Goal: Book appointment/travel/reservation

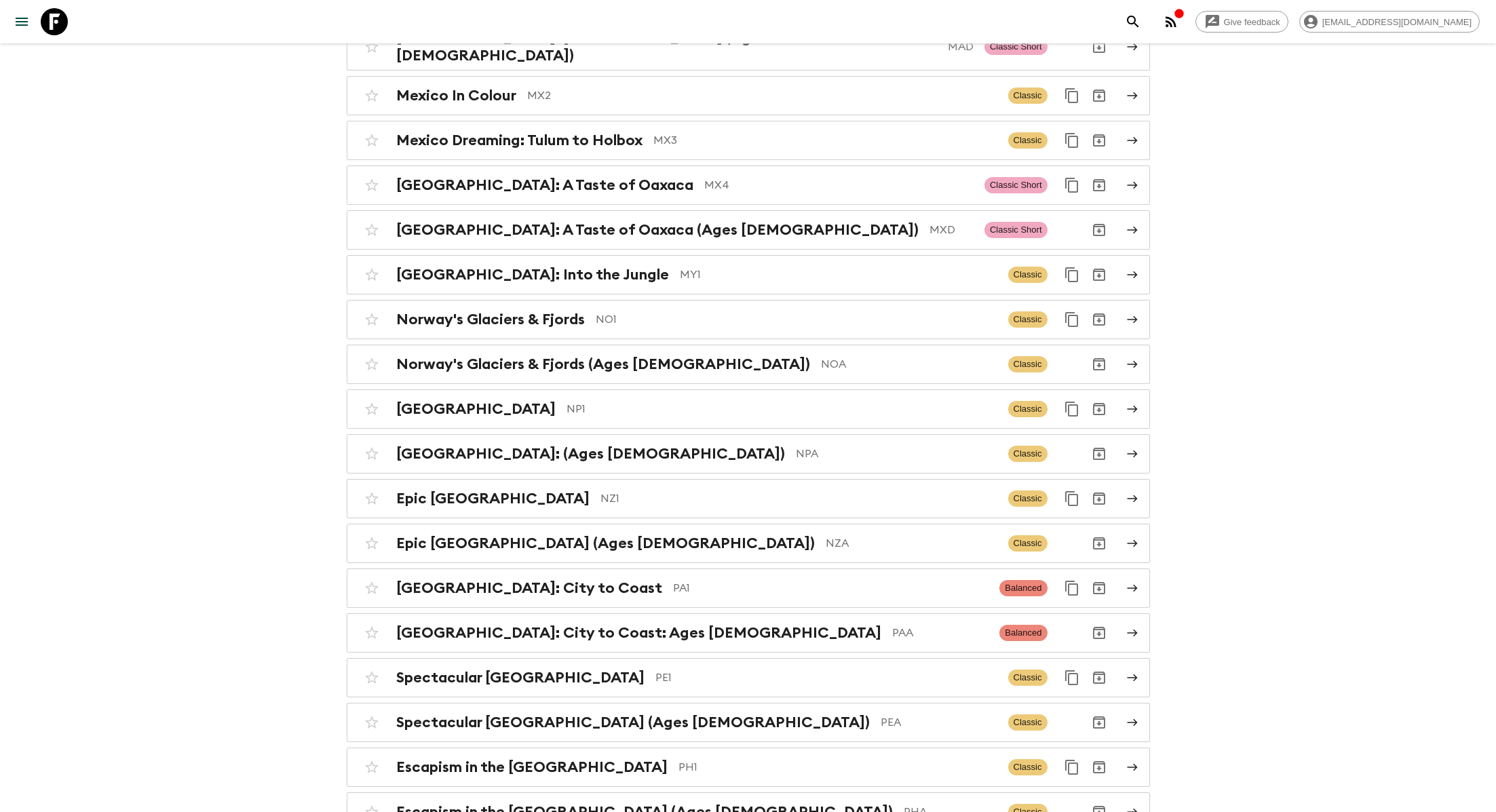
scroll to position [4435, 0]
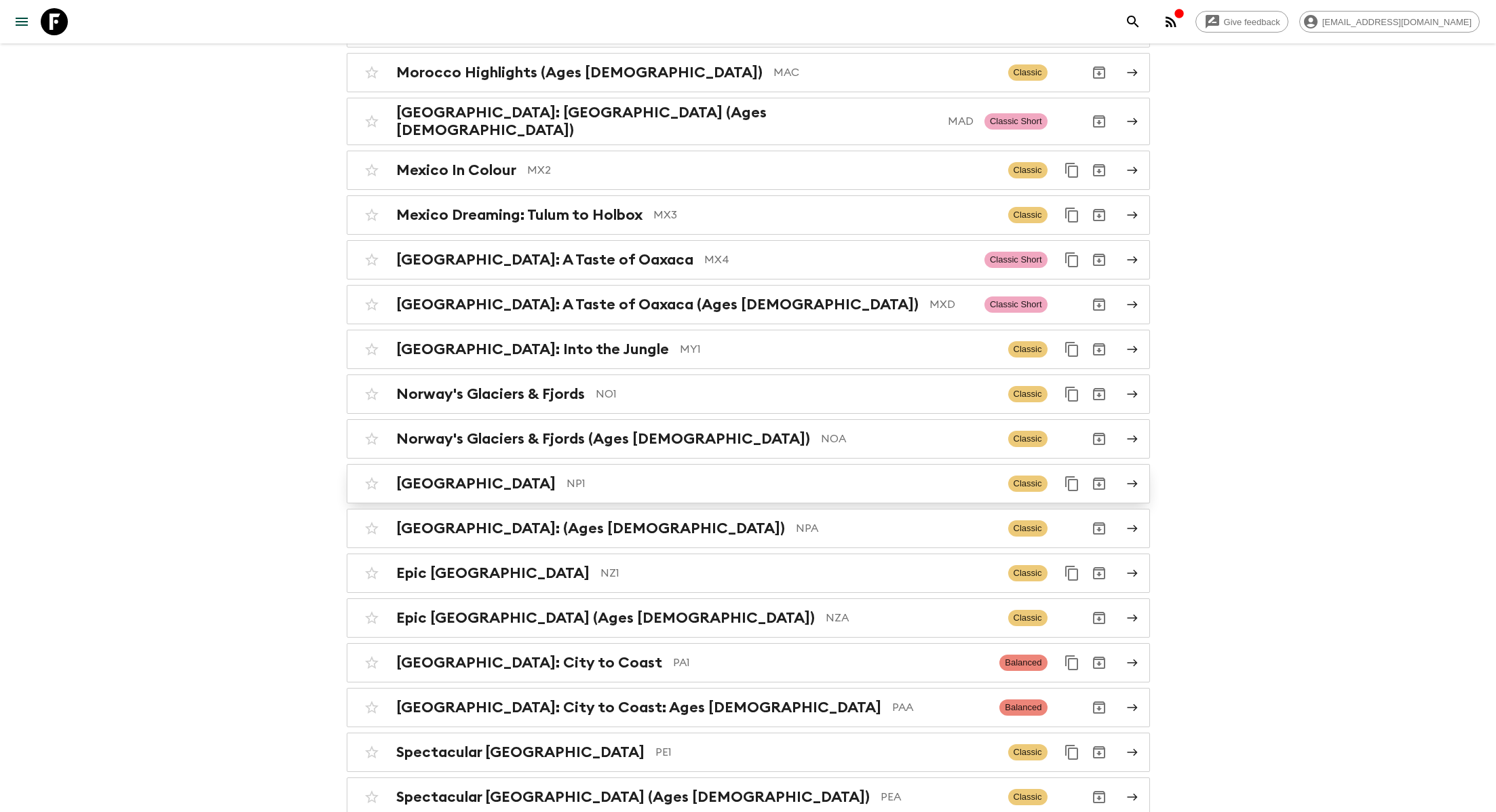
click at [502, 470] on div "Nepal NP1 Classic" at bounding box center [721, 484] width 727 height 27
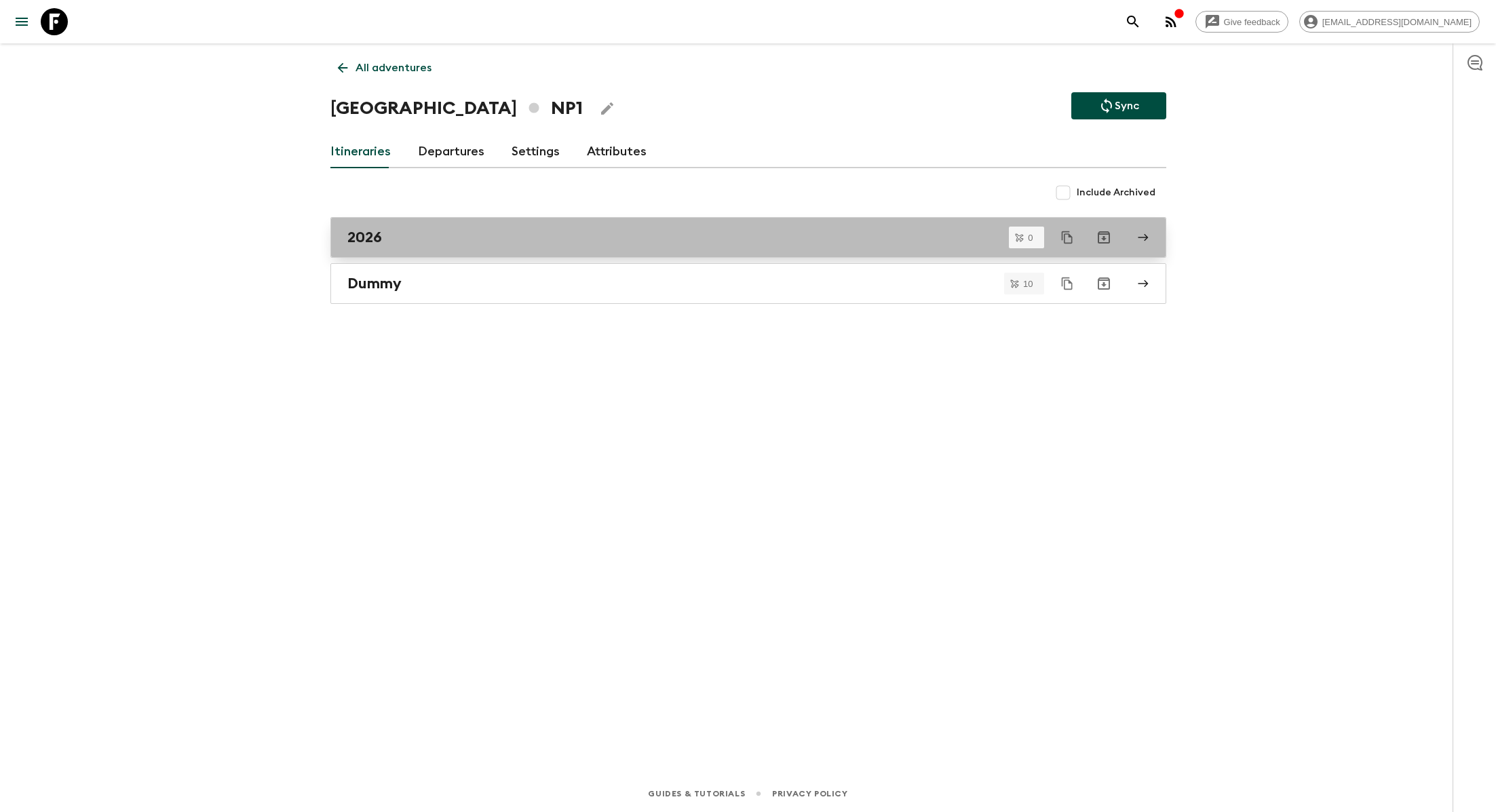
click at [429, 232] on div "2026" at bounding box center [735, 237] width 776 height 18
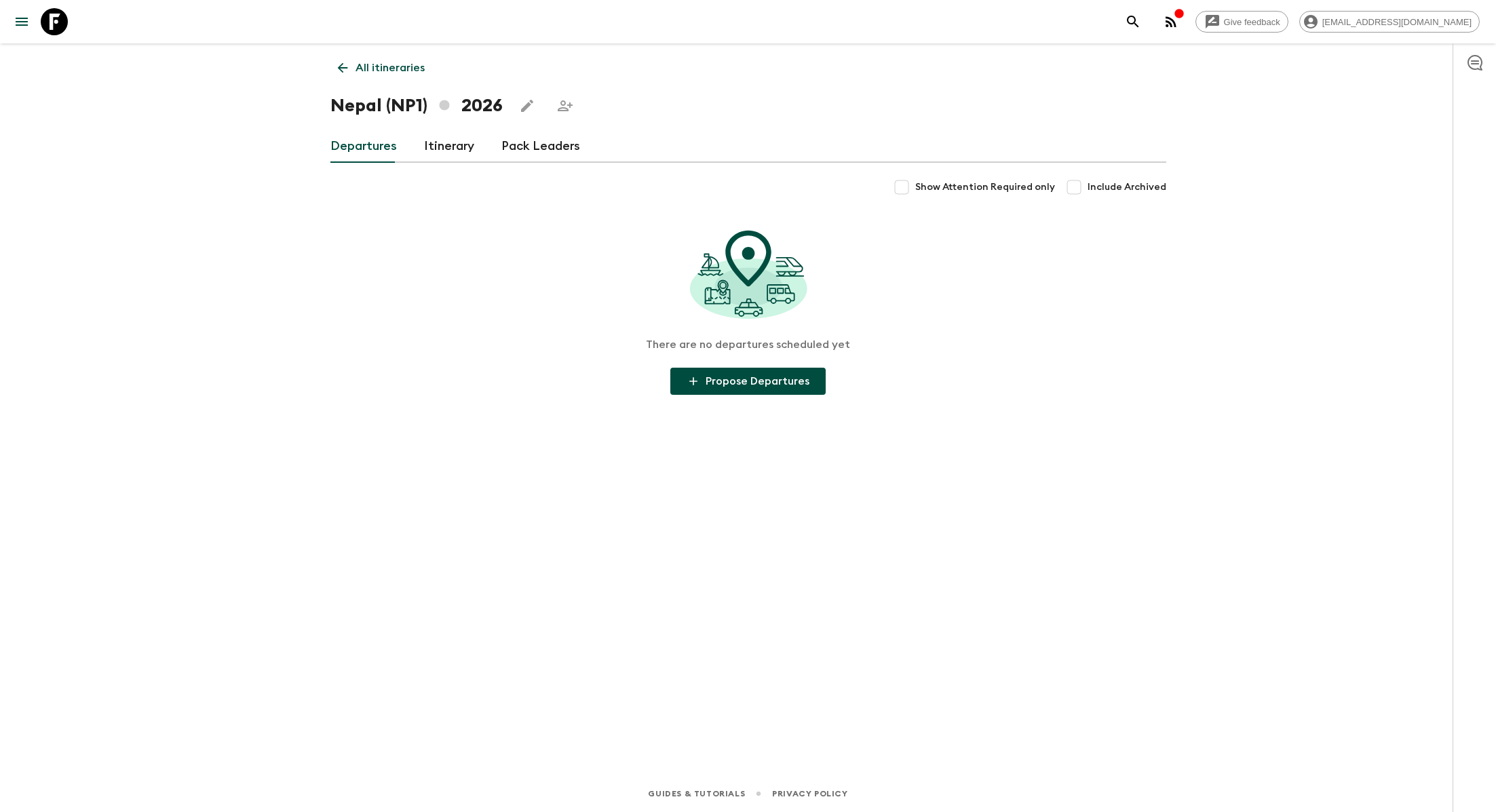
click at [443, 149] on link "Itinerary" at bounding box center [449, 147] width 50 height 33
